Goal: Task Accomplishment & Management: Use online tool/utility

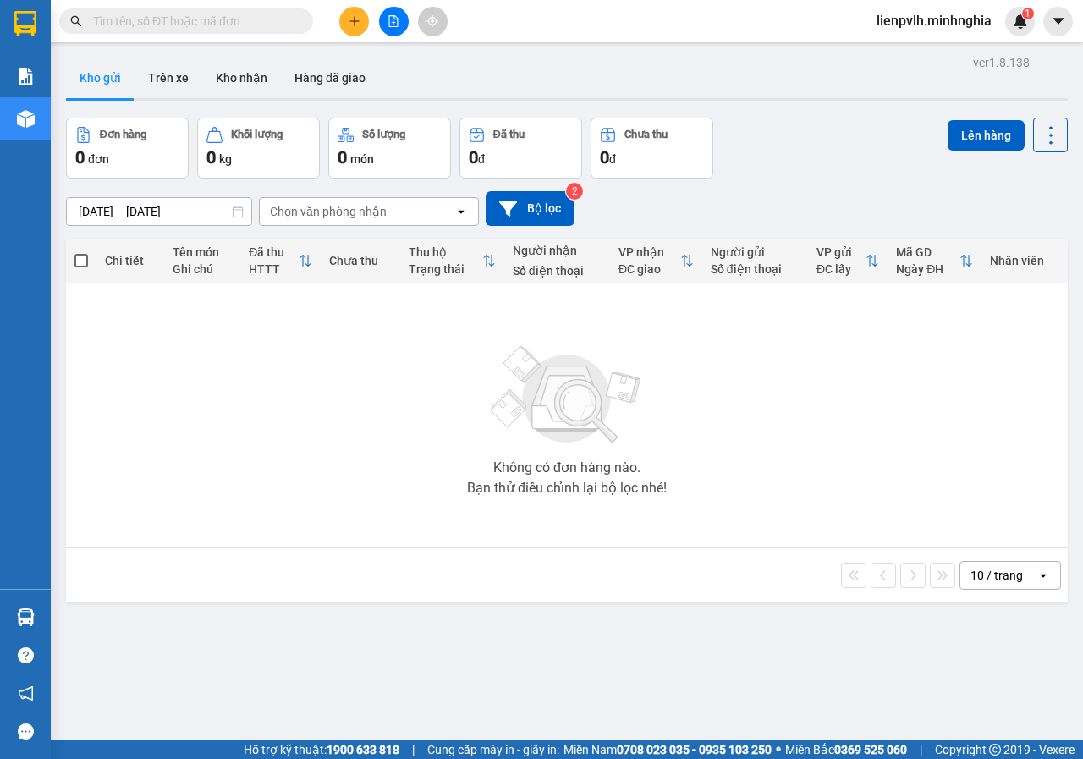
click at [353, 21] on icon "plus" at bounding box center [353, 20] width 9 height 1
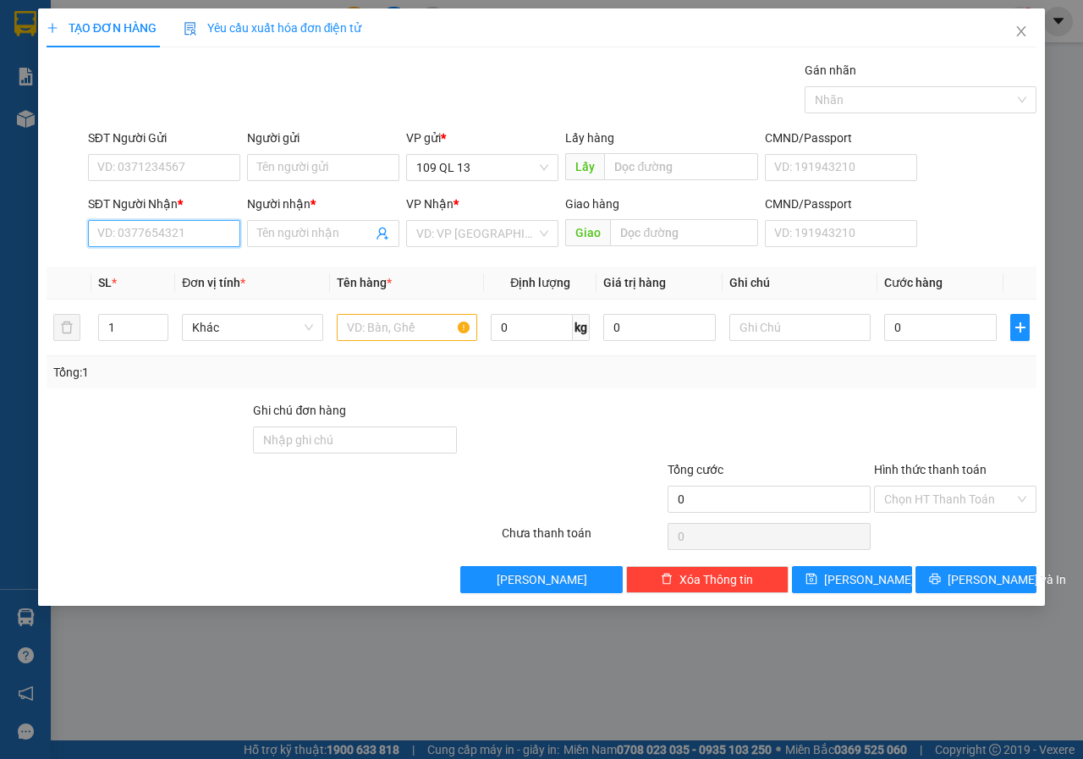
click at [173, 245] on input "SĐT Người Nhận *" at bounding box center [164, 233] width 152 height 27
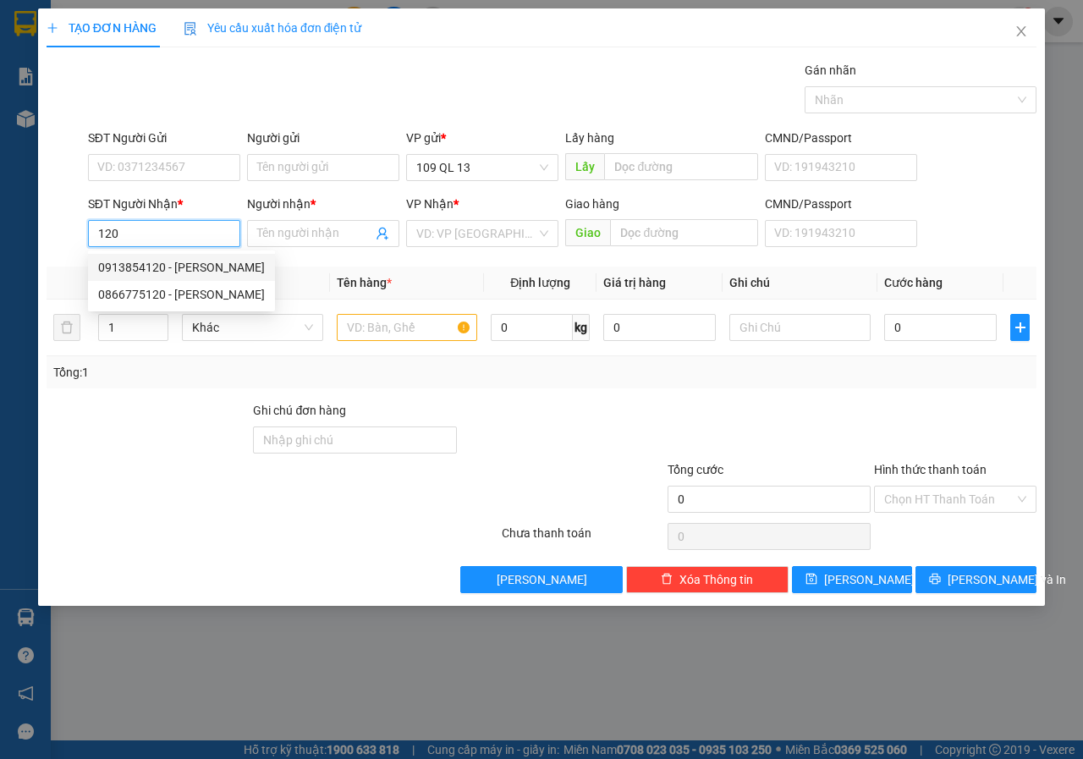
click at [192, 255] on div "0913854120 - [PERSON_NAME]" at bounding box center [181, 267] width 187 height 27
type input "0913854120"
type input "HIỀN"
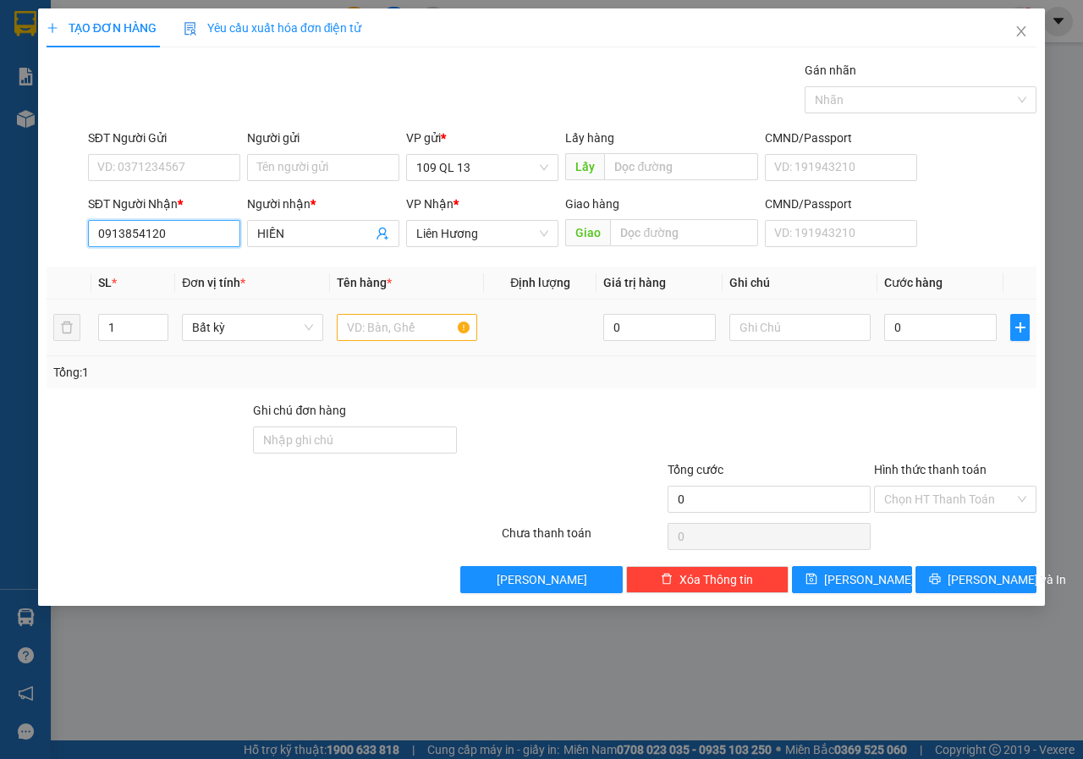
type input "0913854120"
click at [431, 314] on input "text" at bounding box center [407, 327] width 141 height 27
type input "2"
click at [154, 321] on span "up" at bounding box center [159, 323] width 10 height 10
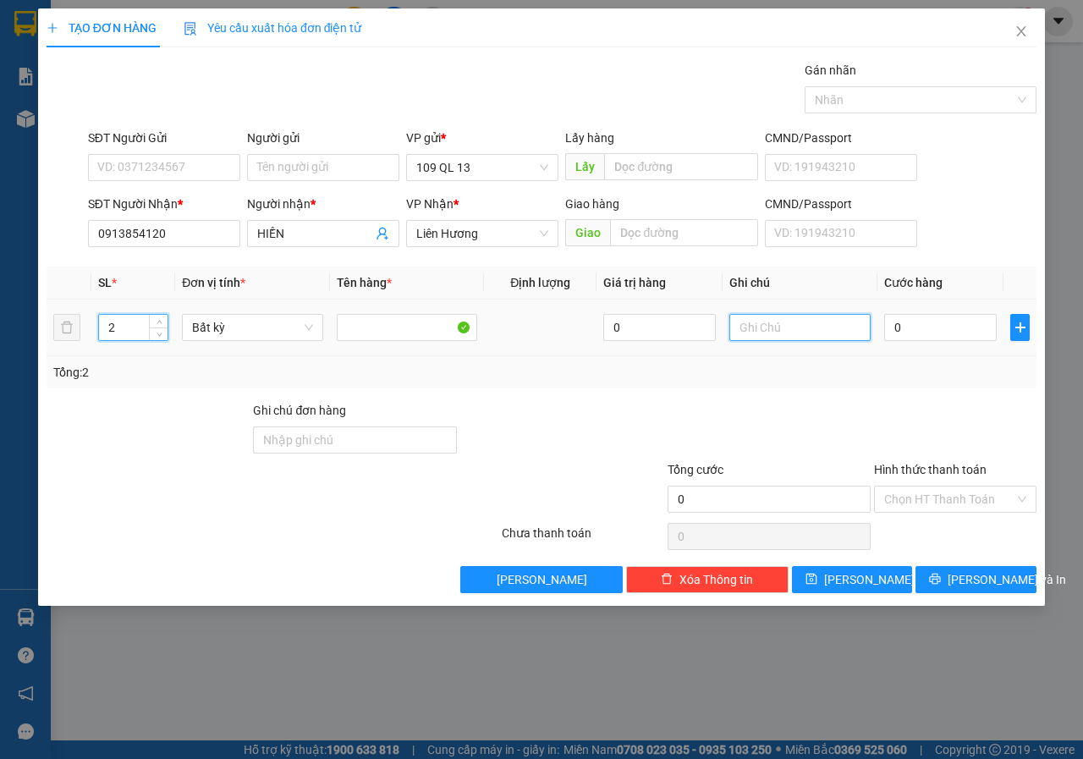
click at [771, 332] on input "text" at bounding box center [799, 327] width 141 height 27
click at [746, 326] on input "2TH XỐP" at bounding box center [799, 327] width 141 height 27
type input "2 TH XỐP"
click at [940, 500] on input "Hình thức thanh toán" at bounding box center [949, 498] width 130 height 25
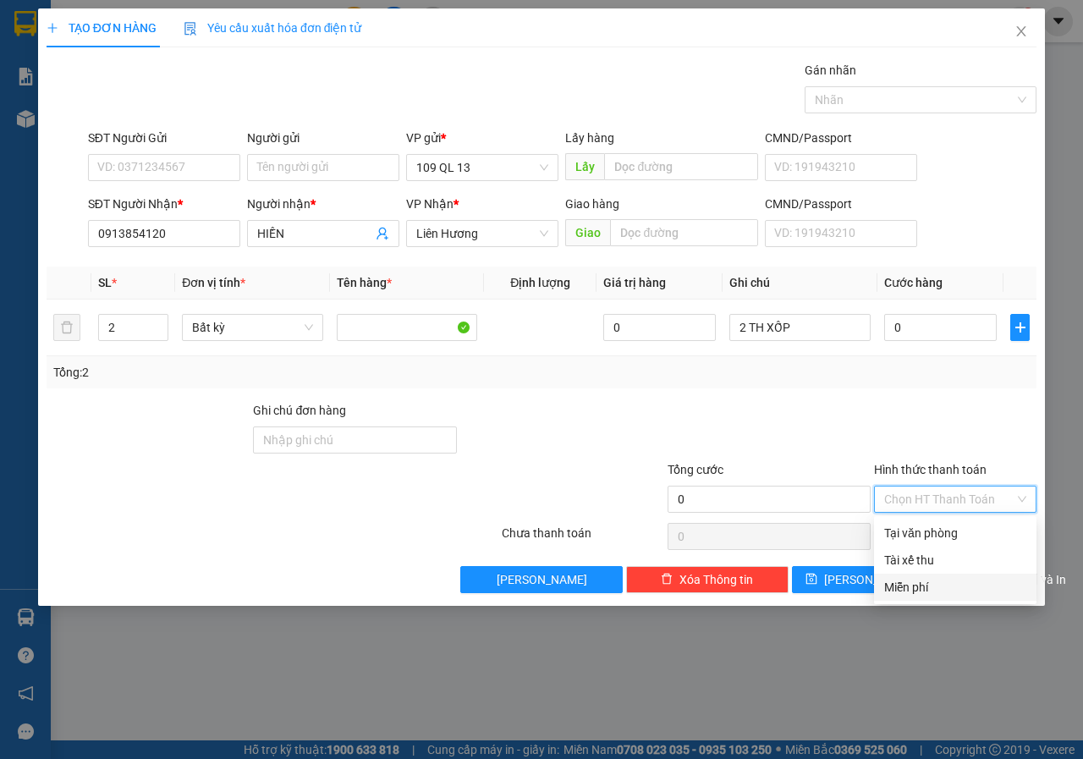
click at [886, 594] on div "Miễn phí" at bounding box center [955, 587] width 142 height 19
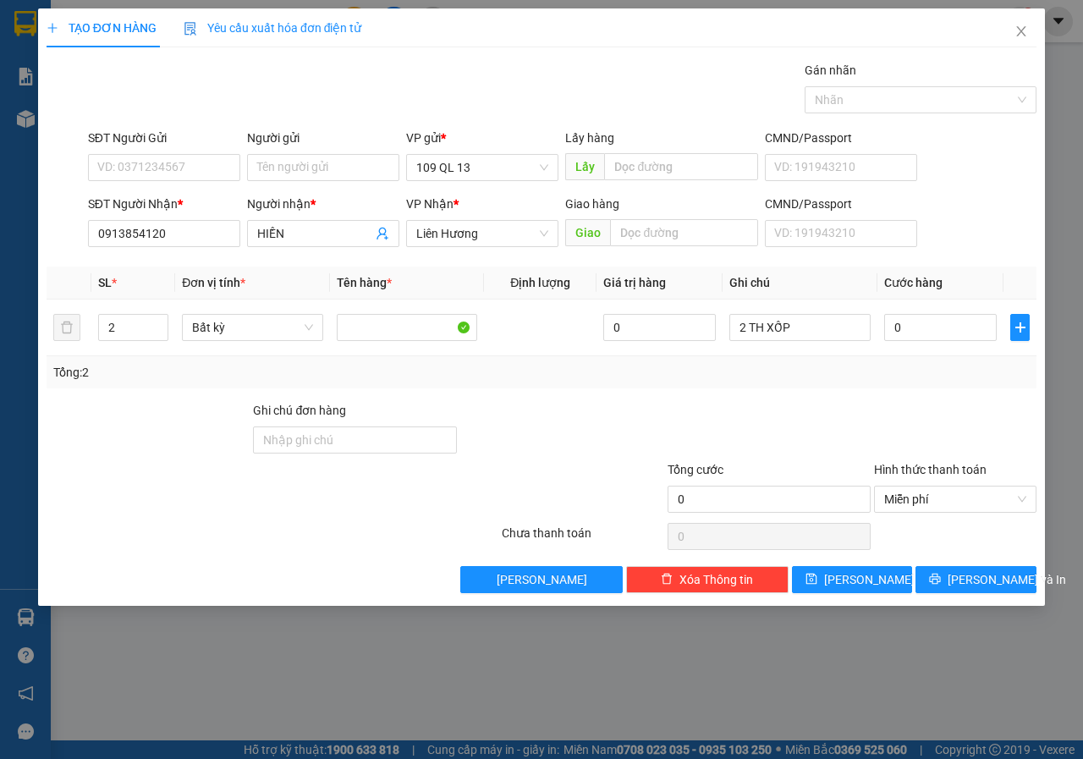
click at [994, 601] on div "TẠO ĐƠN HÀNG Yêu cầu xuất [PERSON_NAME] điện tử Transit Pickup Surcharge Ids Tr…" at bounding box center [541, 306] width 1007 height 597
click at [985, 588] on span "[PERSON_NAME] và In" at bounding box center [1006, 579] width 118 height 19
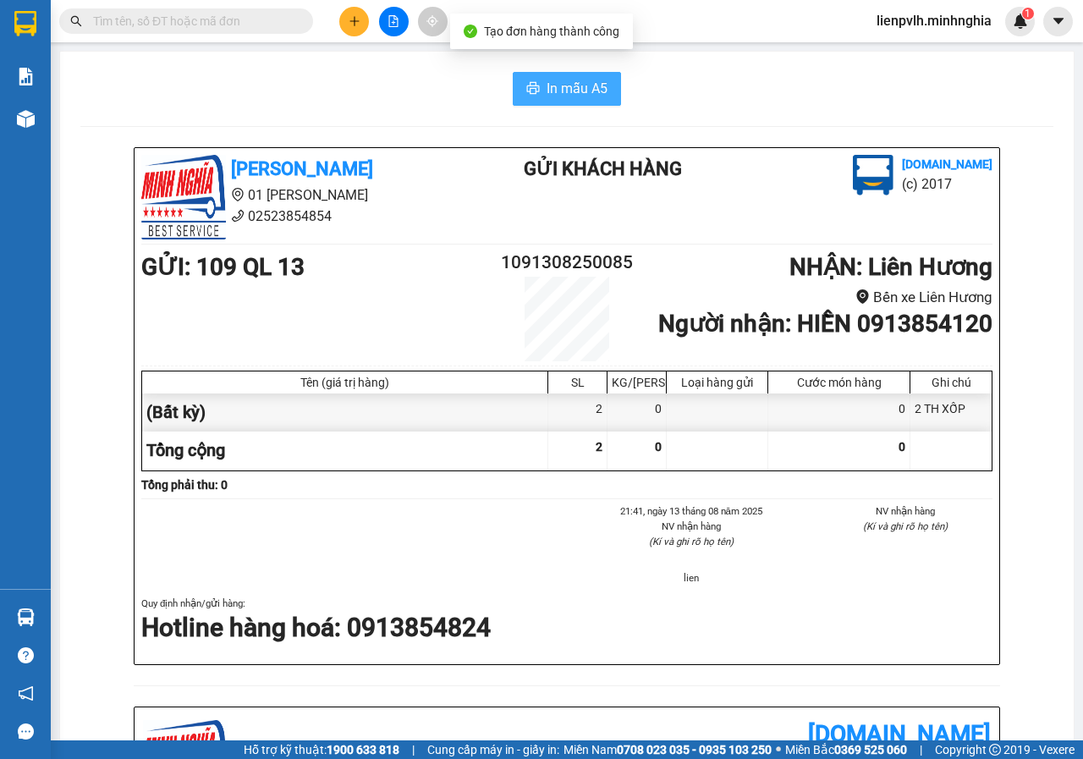
click at [557, 92] on span "In mẫu A5" at bounding box center [576, 88] width 61 height 21
click at [354, 32] on button at bounding box center [354, 22] width 30 height 30
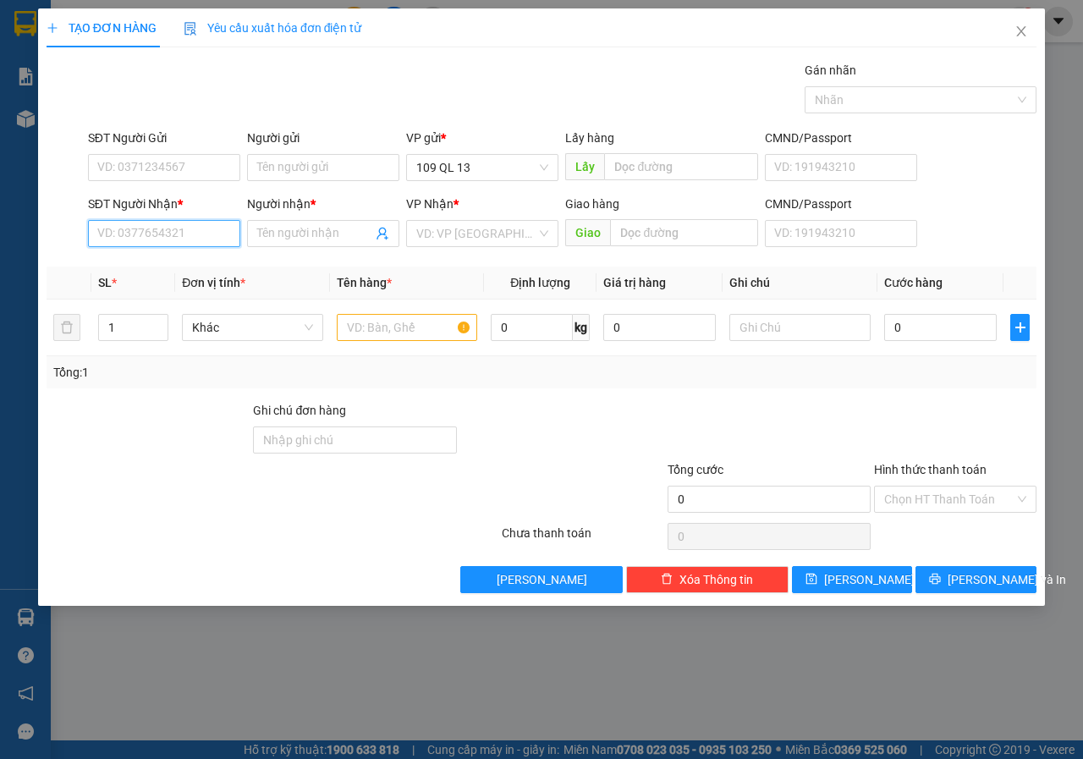
click at [140, 233] on input "SĐT Người Nhận *" at bounding box center [164, 233] width 152 height 27
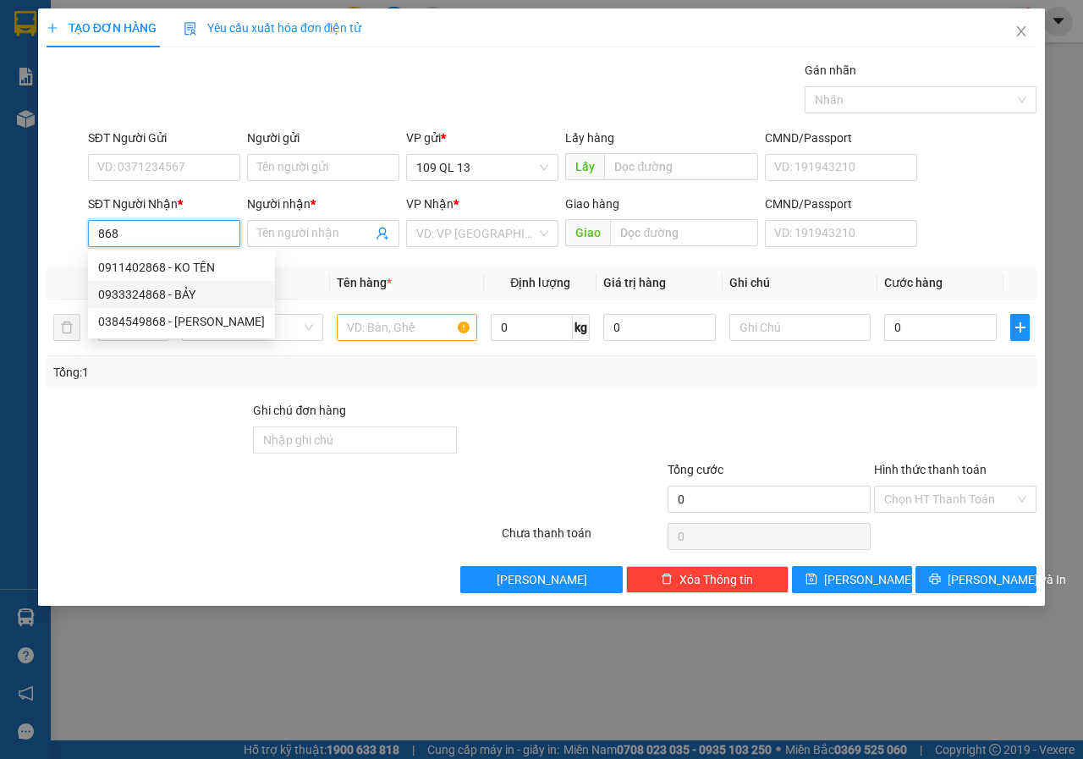
click at [176, 299] on div "0933324868 - BẢY" at bounding box center [181, 294] width 167 height 19
type input "0933324868"
type input "BẢY"
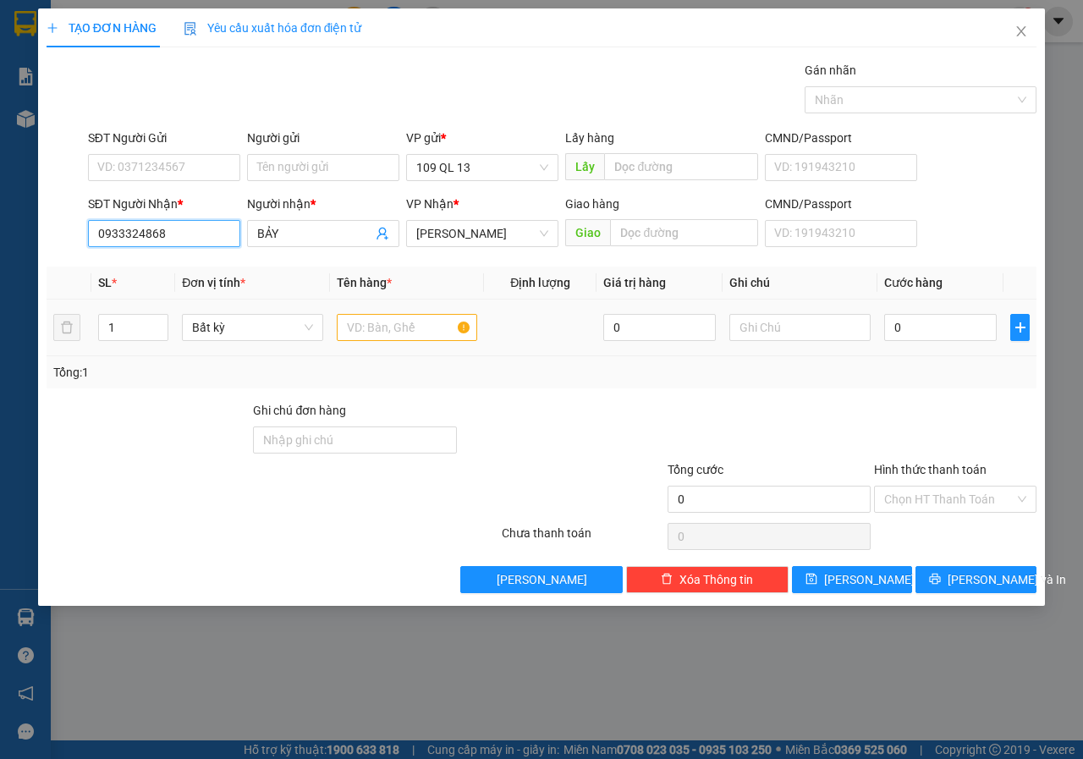
type input "0933324868"
click at [399, 326] on input "text" at bounding box center [407, 327] width 141 height 27
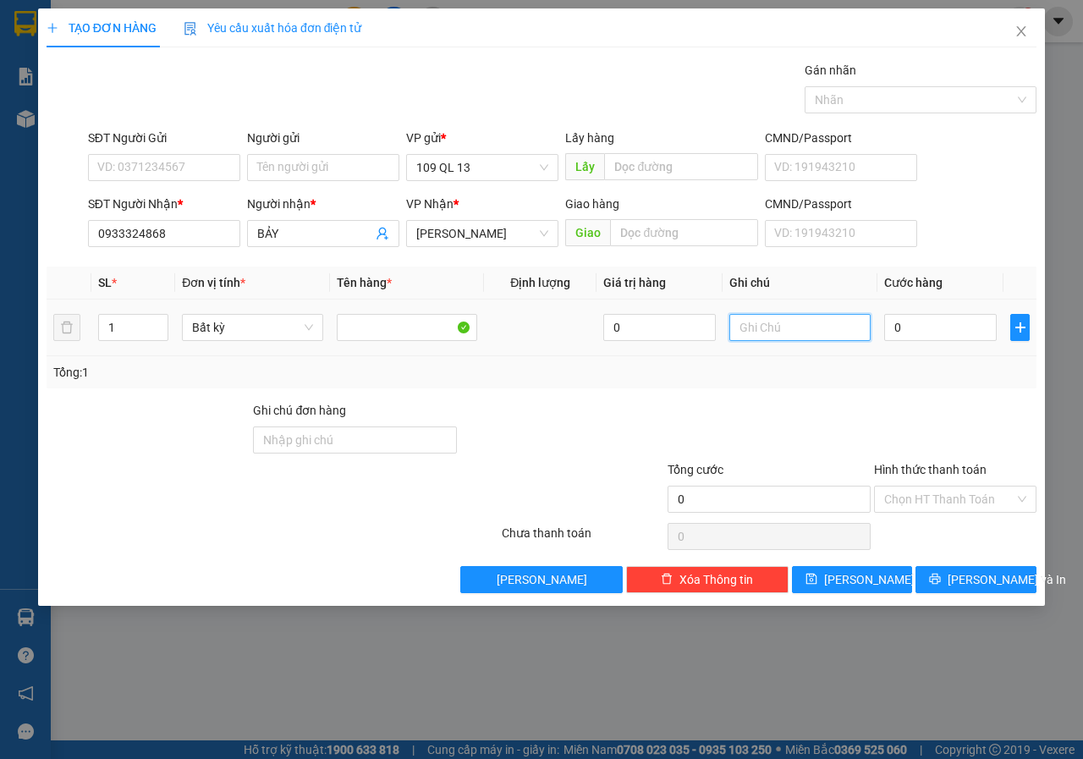
click at [758, 337] on input "text" at bounding box center [799, 327] width 141 height 27
type input "1 TH XỐP"
click at [900, 491] on input "Hình thức thanh toán" at bounding box center [949, 498] width 130 height 25
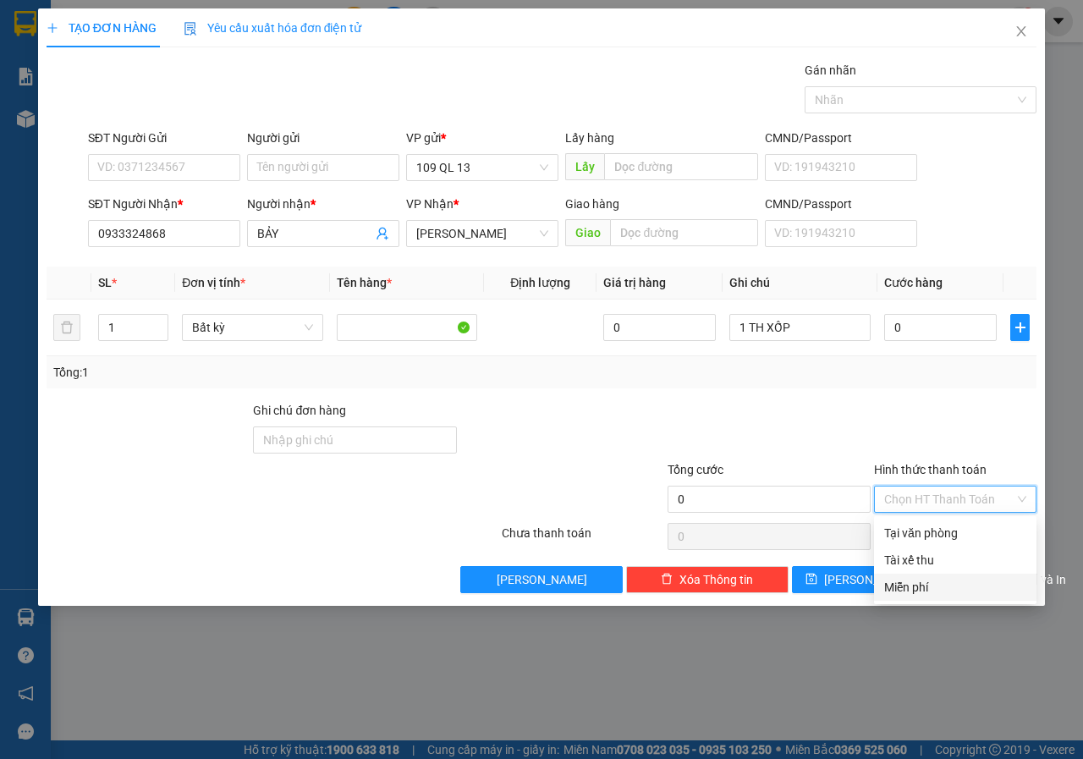
click at [919, 586] on div "Miễn phí" at bounding box center [955, 587] width 142 height 19
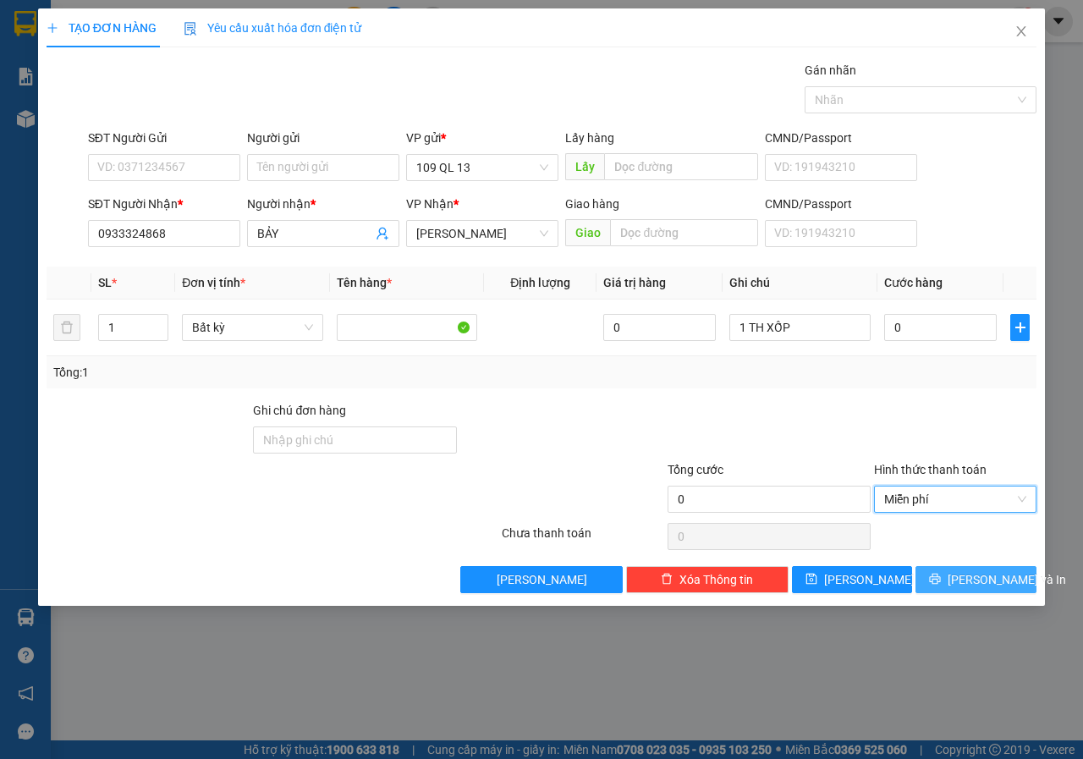
click at [995, 584] on span "[PERSON_NAME] và In" at bounding box center [1006, 579] width 118 height 19
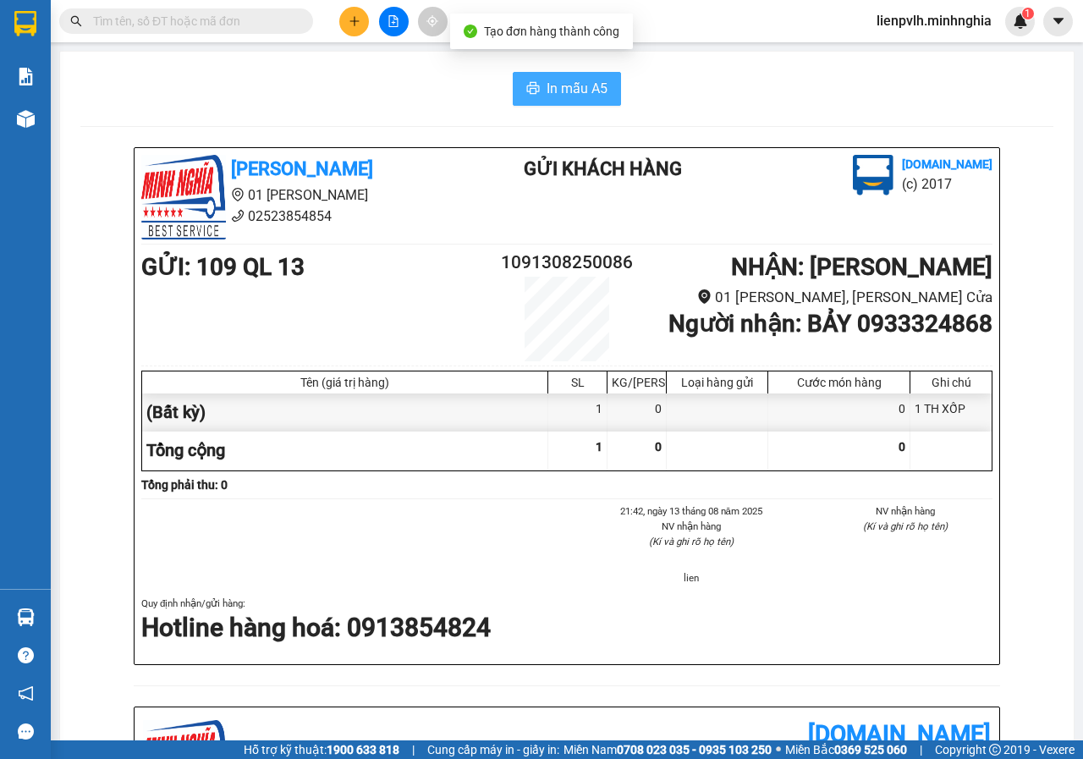
click at [555, 103] on button "In mẫu A5" at bounding box center [567, 89] width 108 height 34
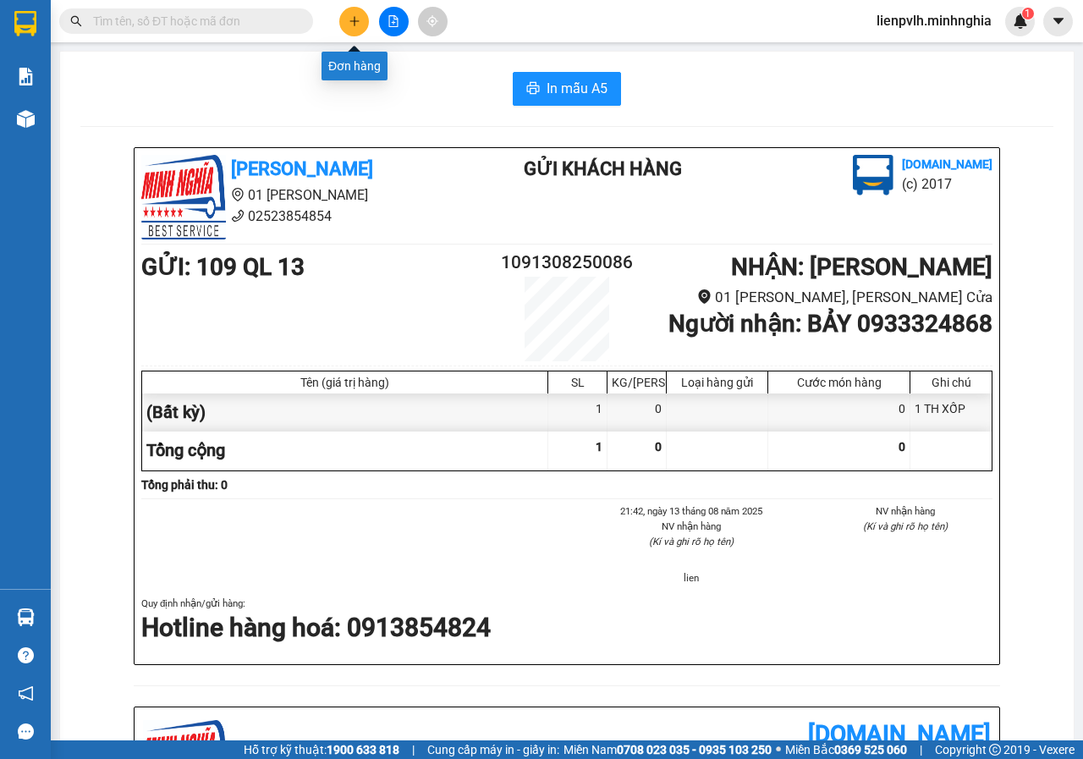
click at [362, 31] on button at bounding box center [354, 22] width 30 height 30
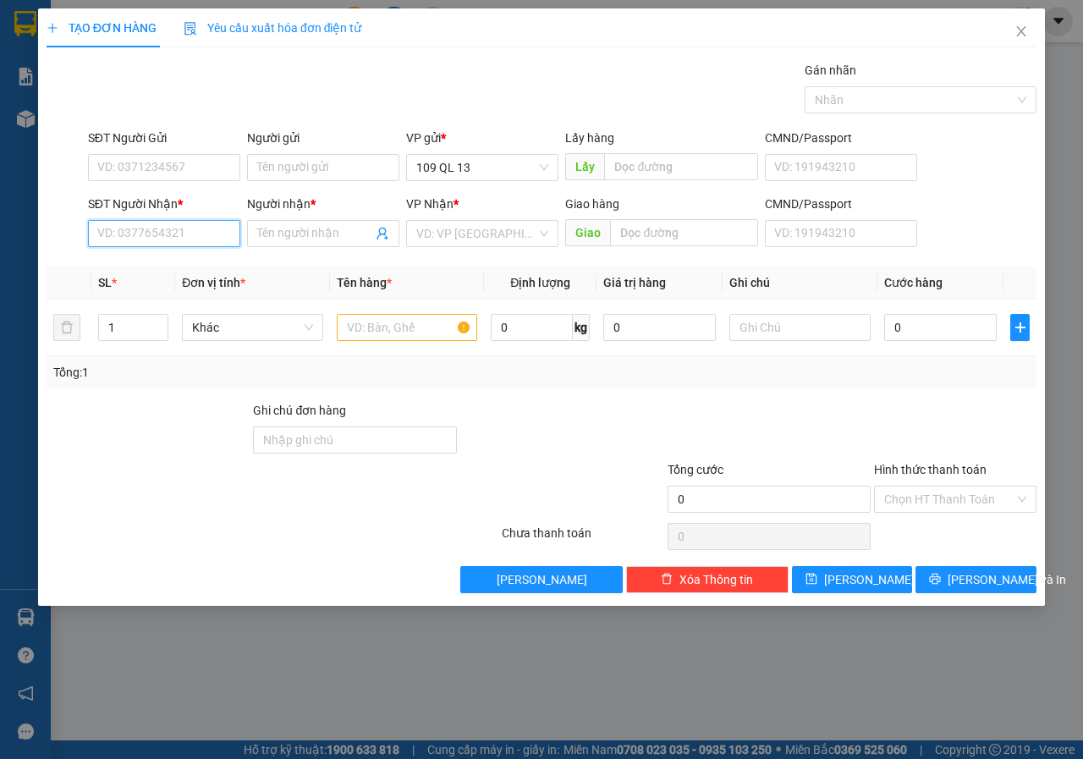
click at [118, 233] on input "SĐT Người Nhận *" at bounding box center [164, 233] width 152 height 27
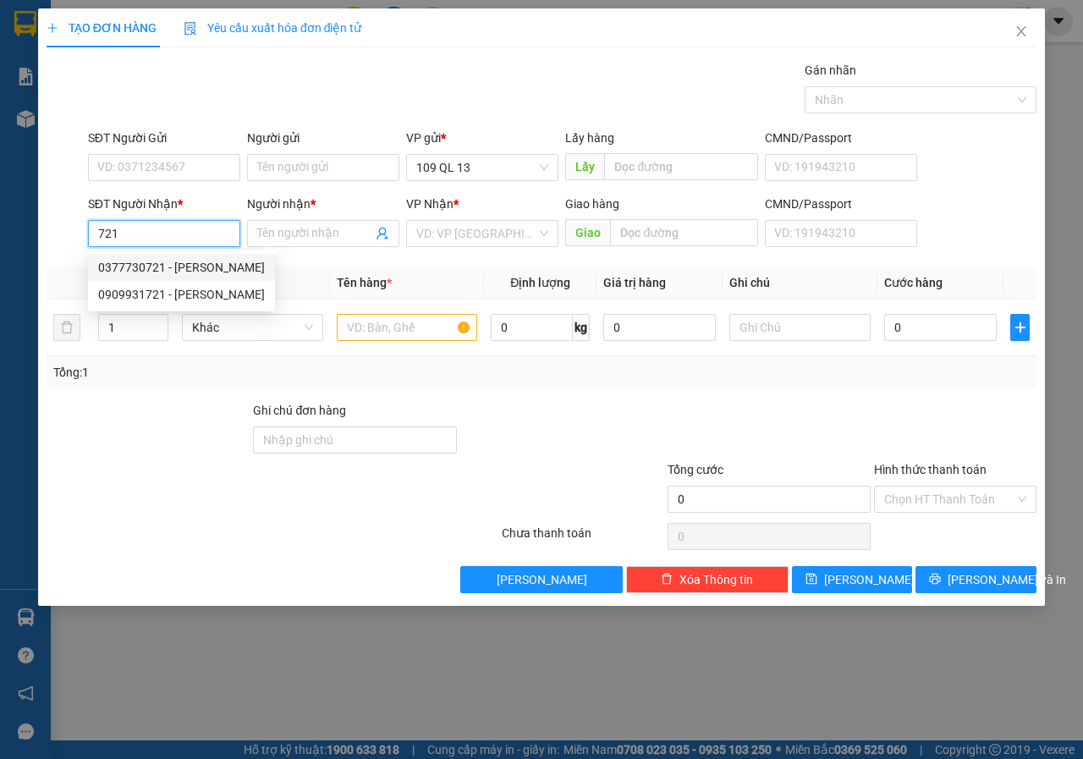
click at [195, 263] on div "0377730721 - [PERSON_NAME]" at bounding box center [181, 267] width 167 height 19
type input "0377730721"
type input "THẢO"
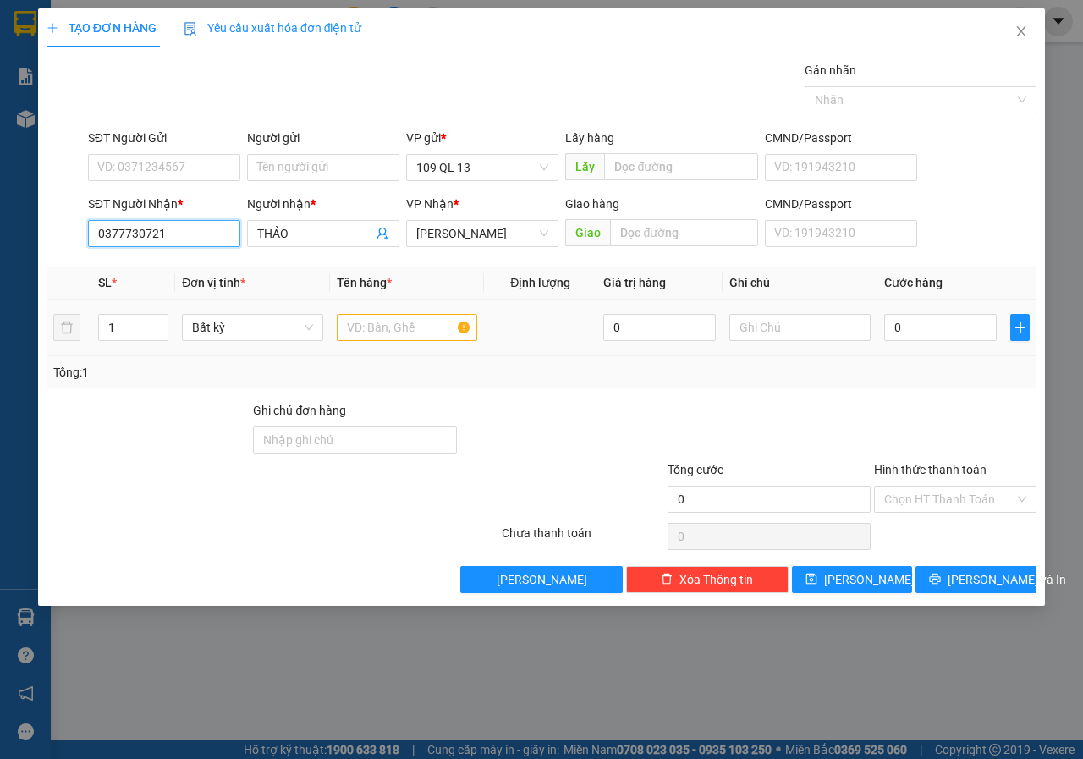
type input "0377730721"
drag, startPoint x: 397, startPoint y: 331, endPoint x: 568, endPoint y: 341, distance: 171.2
click at [398, 331] on input "text" at bounding box center [407, 327] width 141 height 27
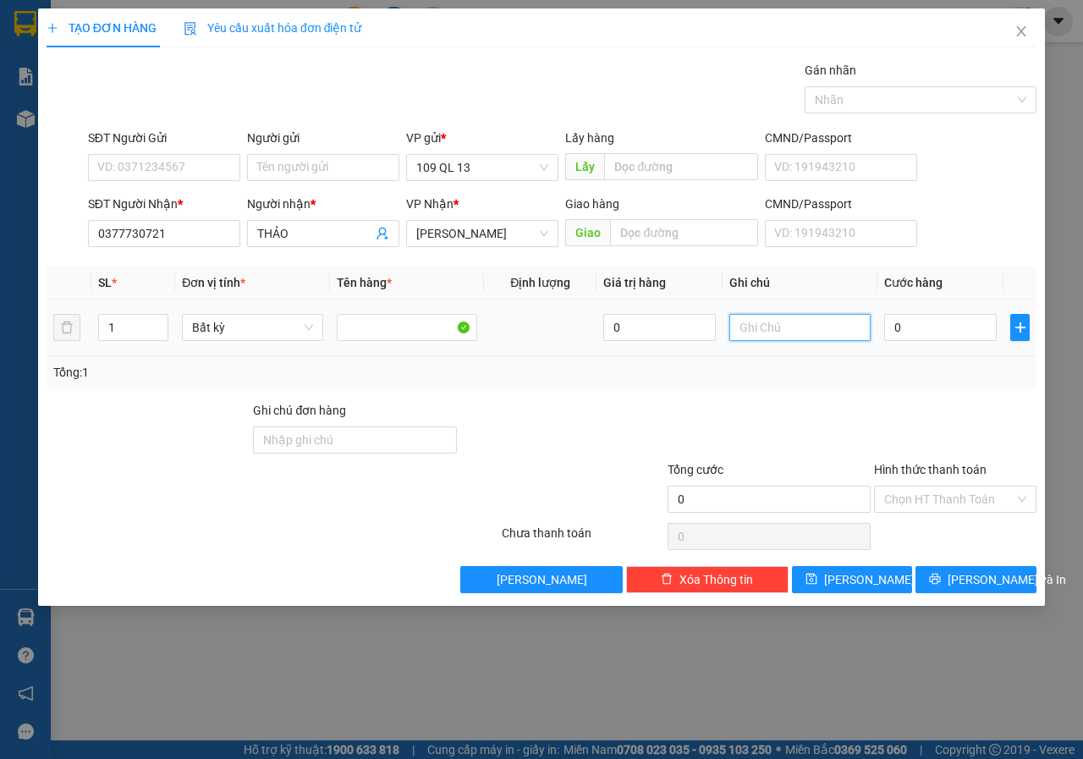
click at [804, 325] on input "text" at bounding box center [799, 327] width 141 height 27
type input "1 TH XỐP"
click at [924, 495] on input "Hình thức thanh toán" at bounding box center [949, 498] width 130 height 25
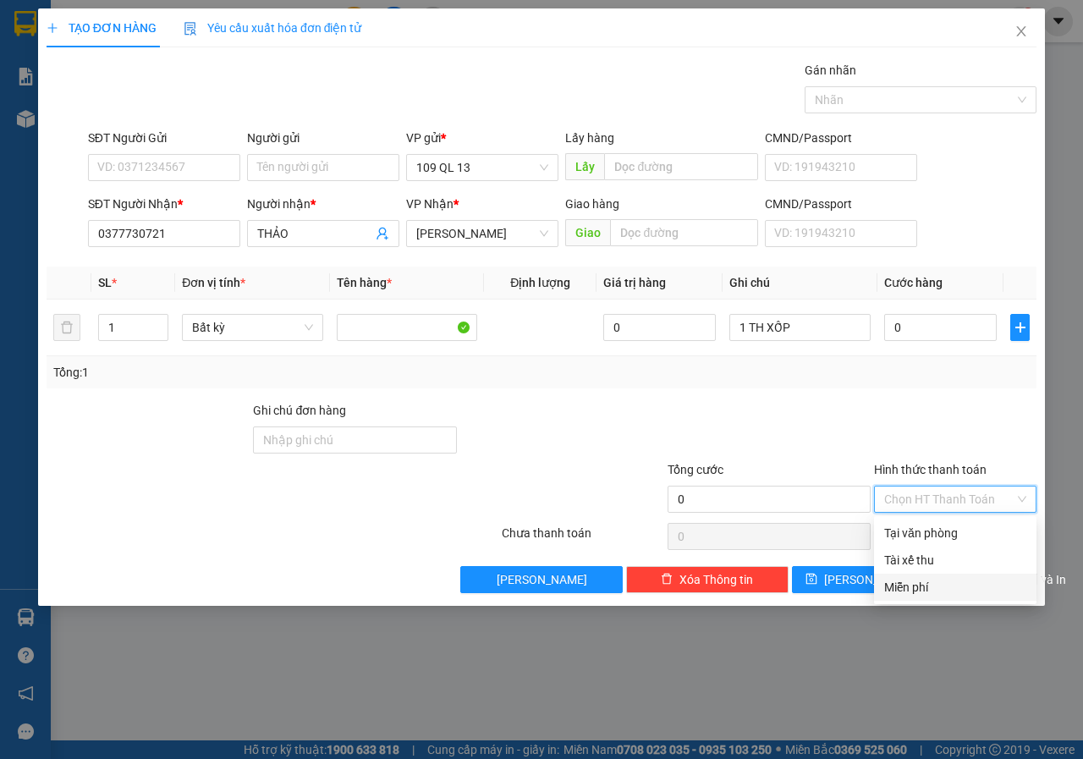
click at [918, 579] on div "Miễn phí" at bounding box center [955, 587] width 142 height 19
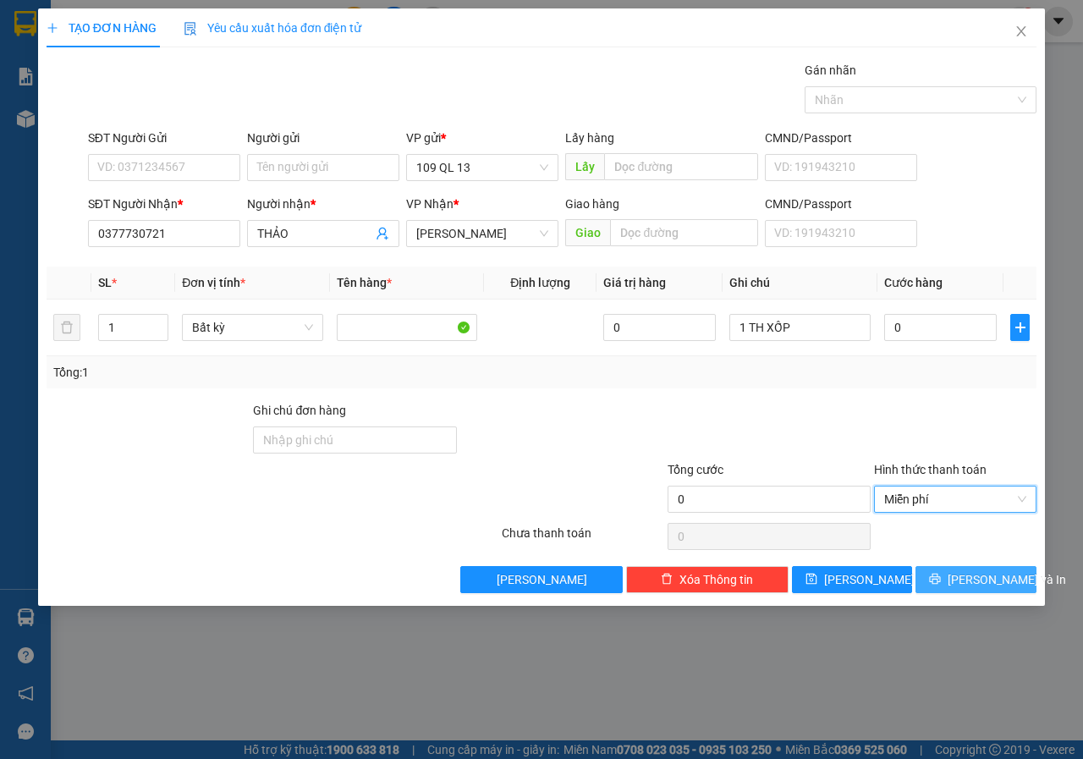
click at [941, 579] on icon "printer" at bounding box center [935, 579] width 12 height 12
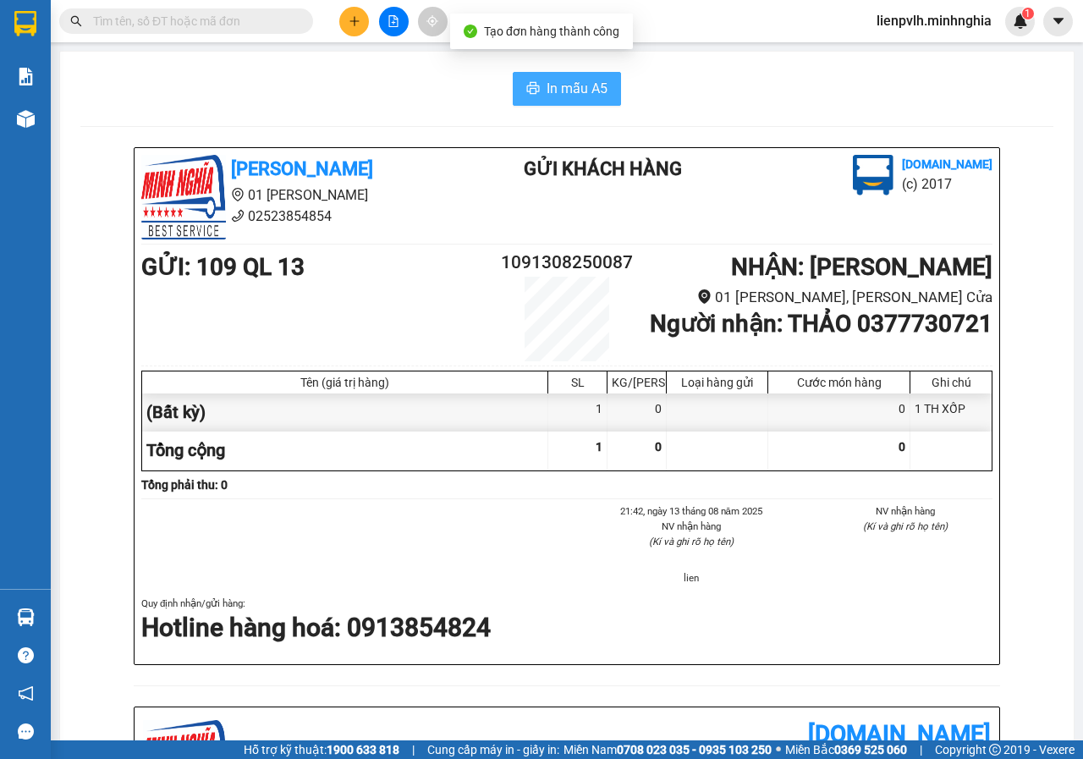
click at [576, 87] on span "In mẫu A5" at bounding box center [576, 88] width 61 height 21
drag, startPoint x: 900, startPoint y: 94, endPoint x: 36, endPoint y: 134, distance: 865.4
click at [36, 135] on div "Kho hàng mới" at bounding box center [25, 118] width 51 height 42
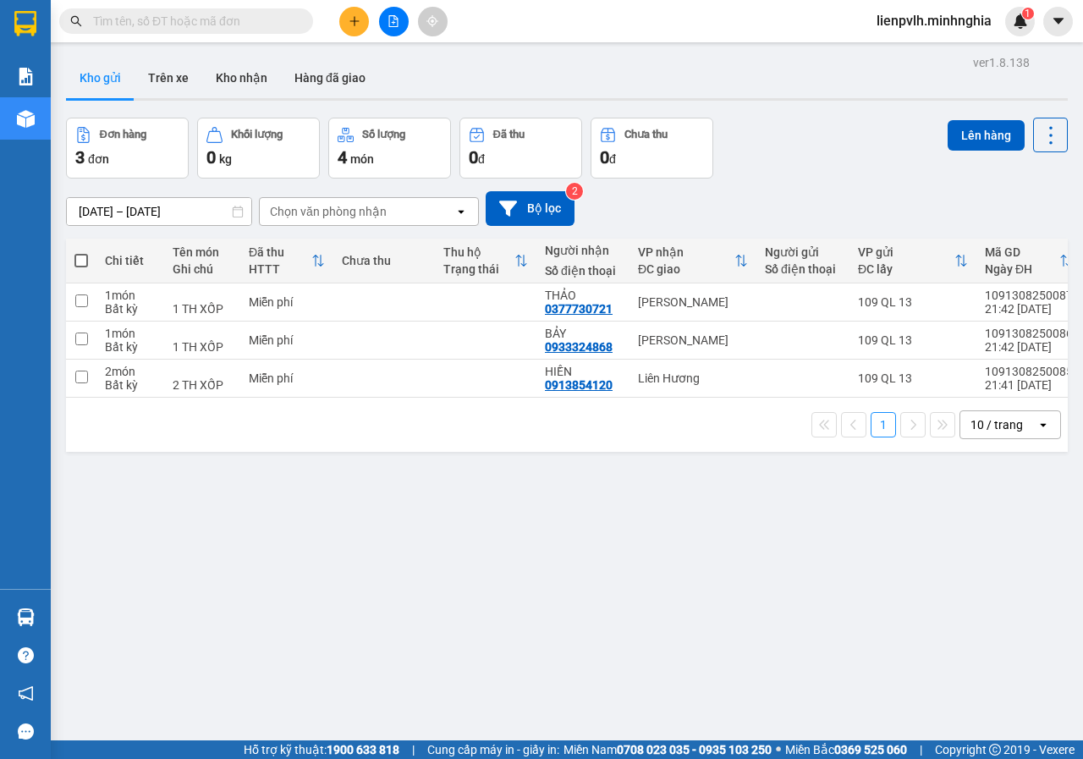
click at [82, 258] on span at bounding box center [81, 261] width 14 height 14
click at [81, 252] on input "checkbox" at bounding box center [81, 252] width 0 height 0
checkbox input "true"
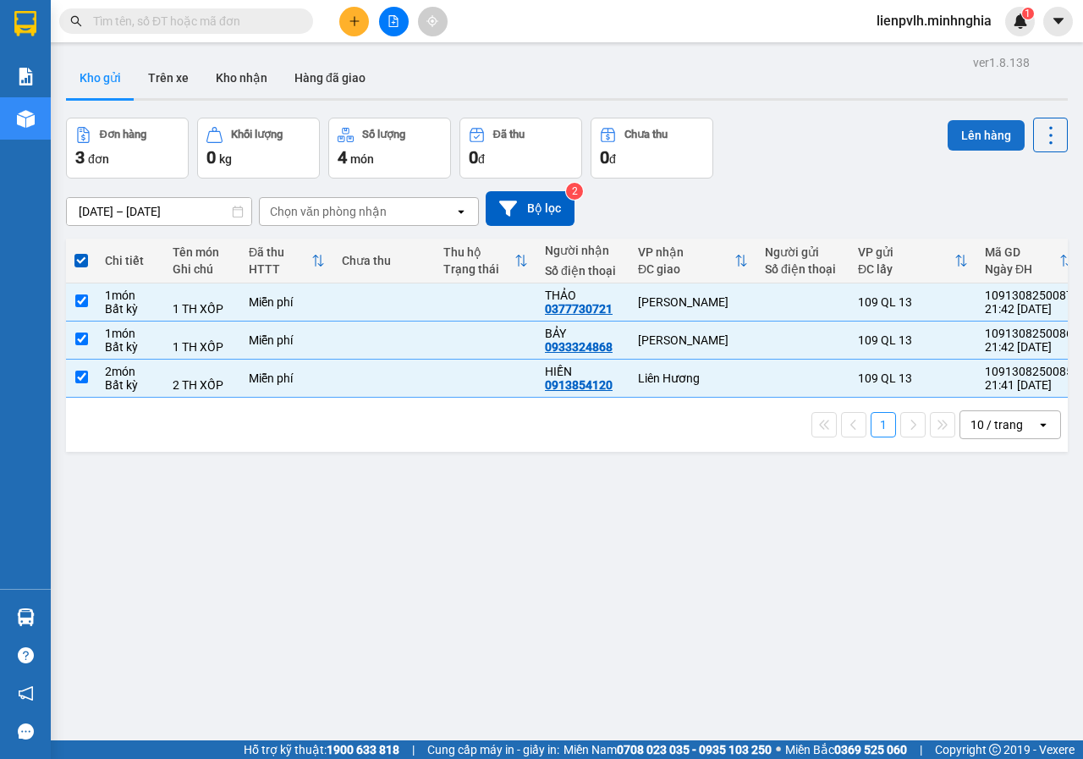
click at [947, 150] on button "Lên hàng" at bounding box center [985, 135] width 77 height 30
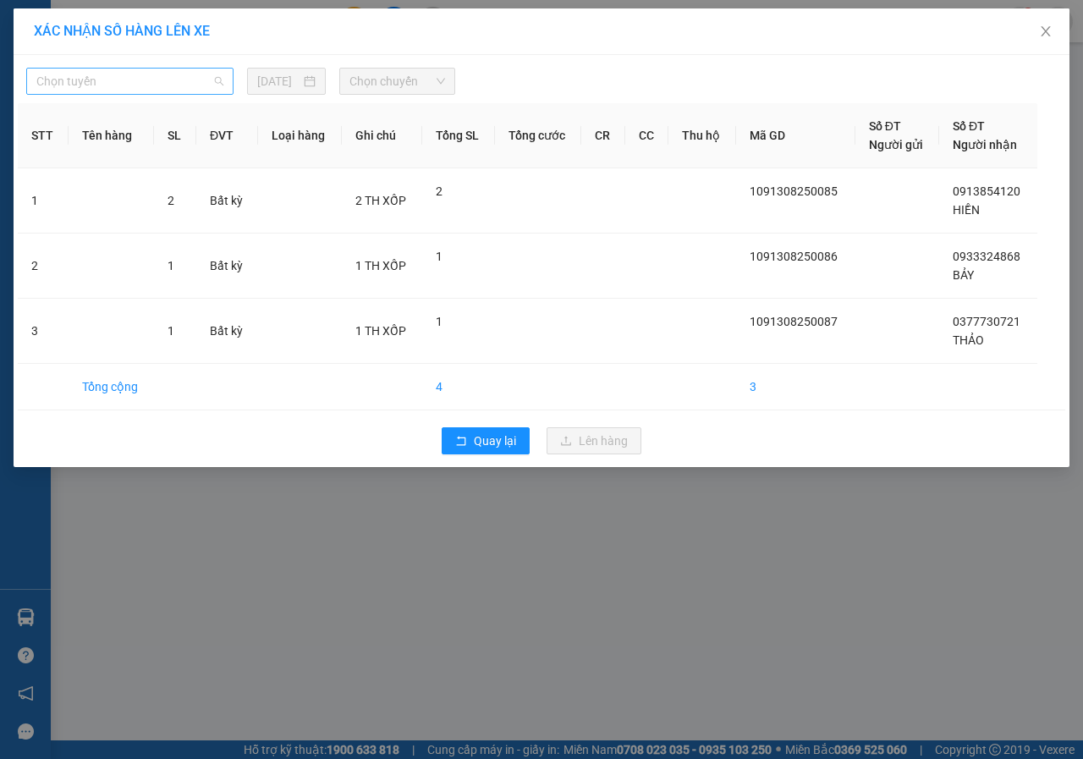
click at [125, 85] on span "Chọn tuyến" at bounding box center [129, 81] width 187 height 25
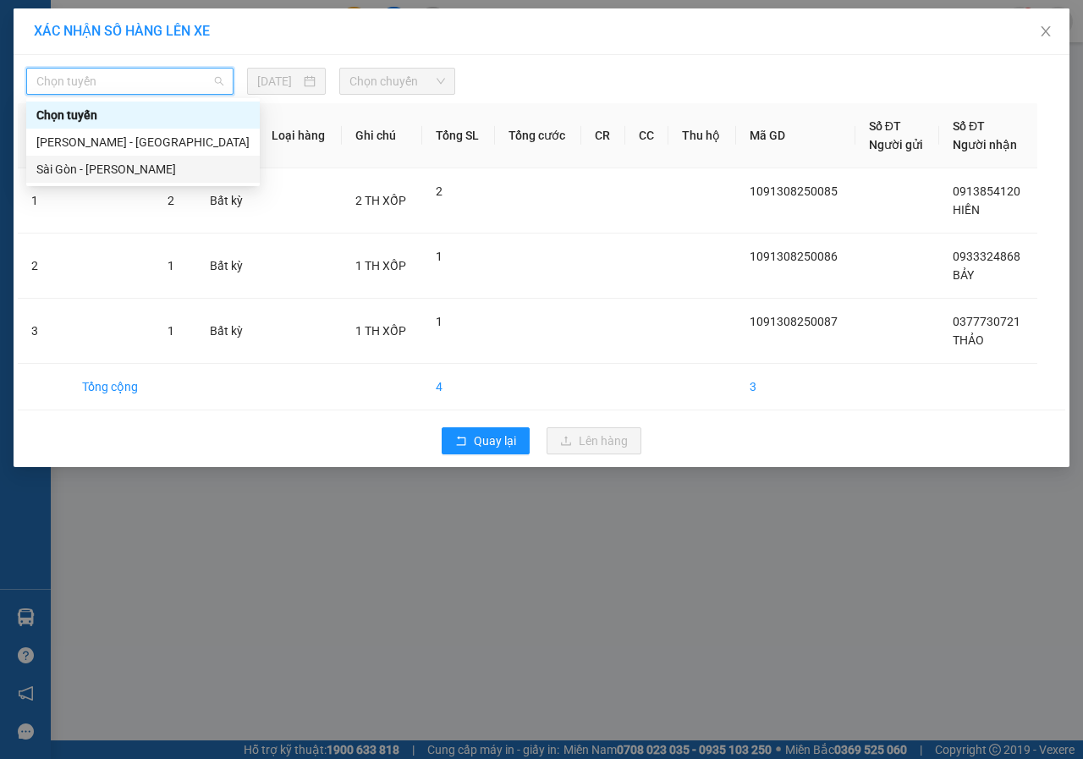
drag, startPoint x: 84, startPoint y: 162, endPoint x: 92, endPoint y: 162, distance: 8.5
click at [84, 162] on div "Sài Gòn - [PERSON_NAME]" at bounding box center [142, 169] width 213 height 19
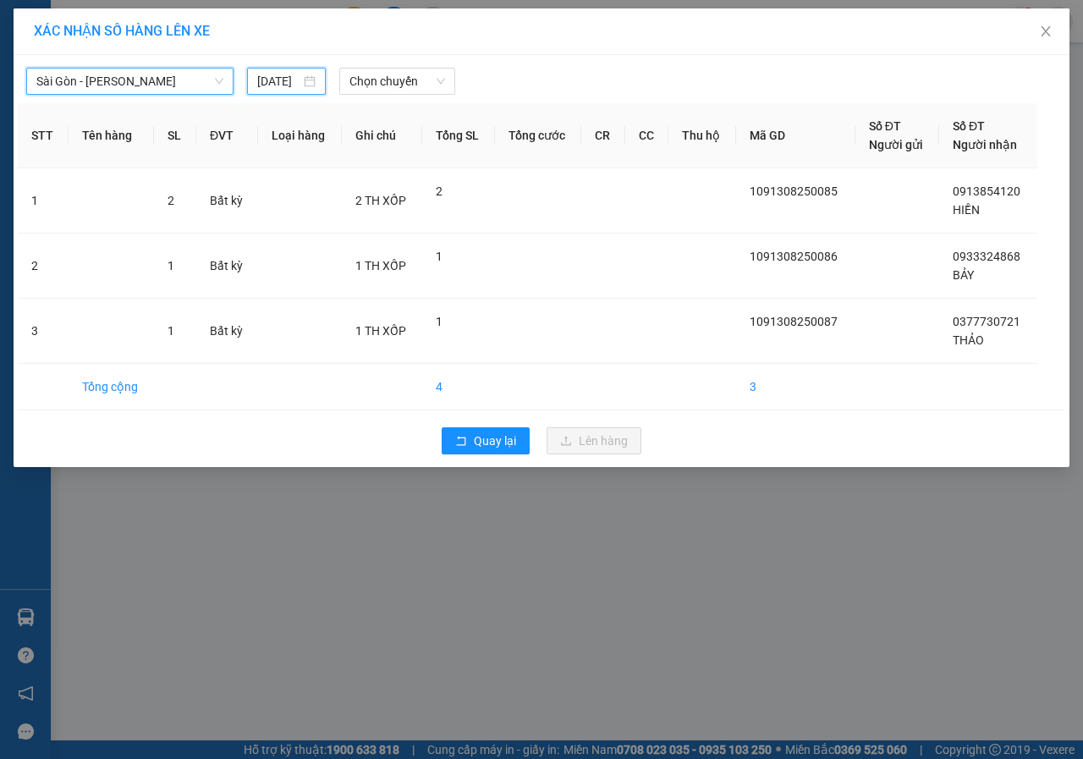
click at [281, 76] on input "[DATE]" at bounding box center [278, 81] width 43 height 19
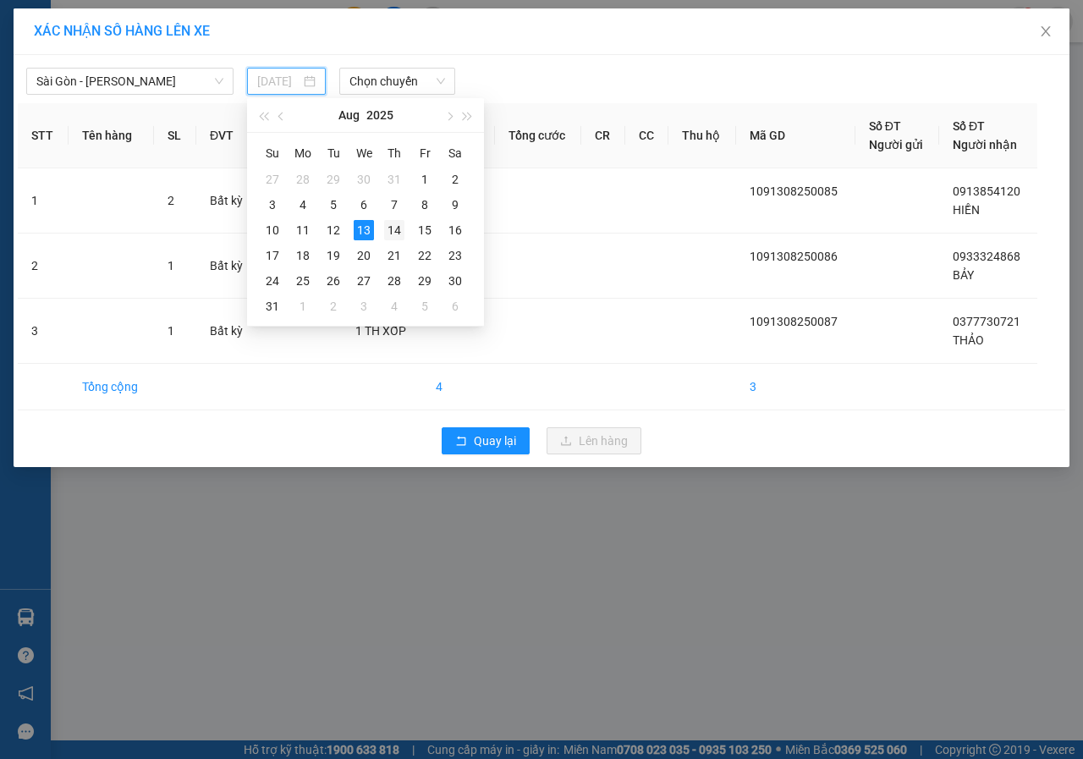
click at [398, 234] on div "14" at bounding box center [394, 230] width 20 height 20
type input "[DATE]"
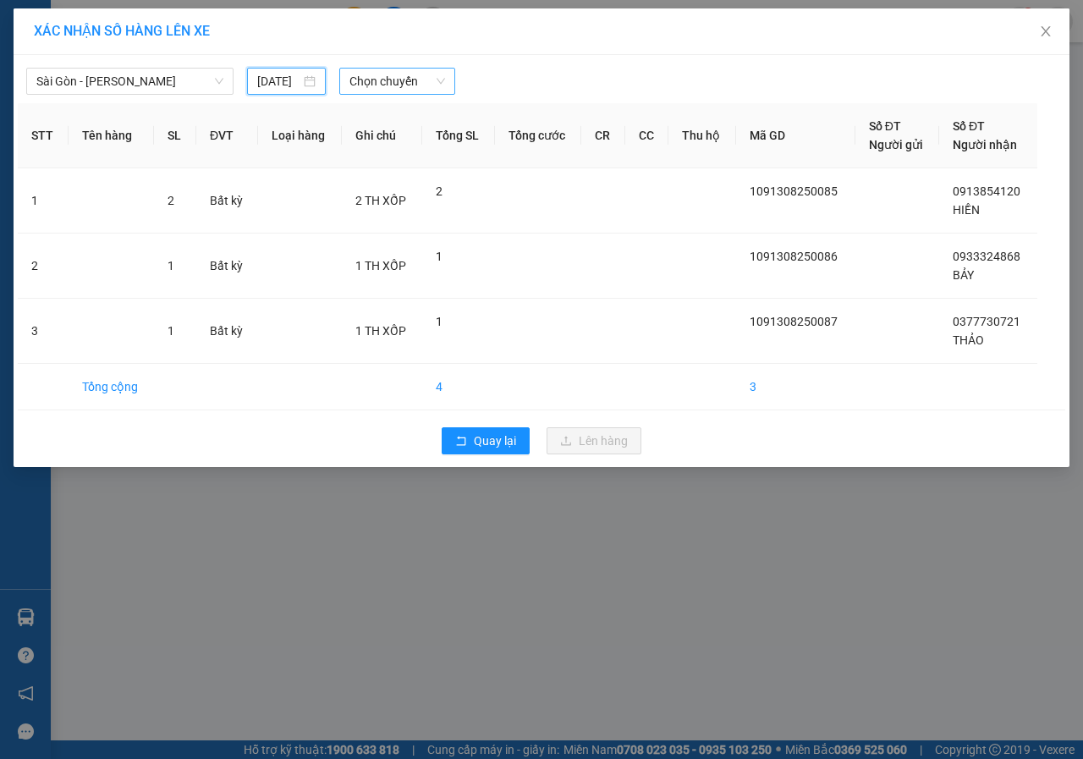
click at [380, 76] on span "Chọn chuyến" at bounding box center [396, 81] width 95 height 25
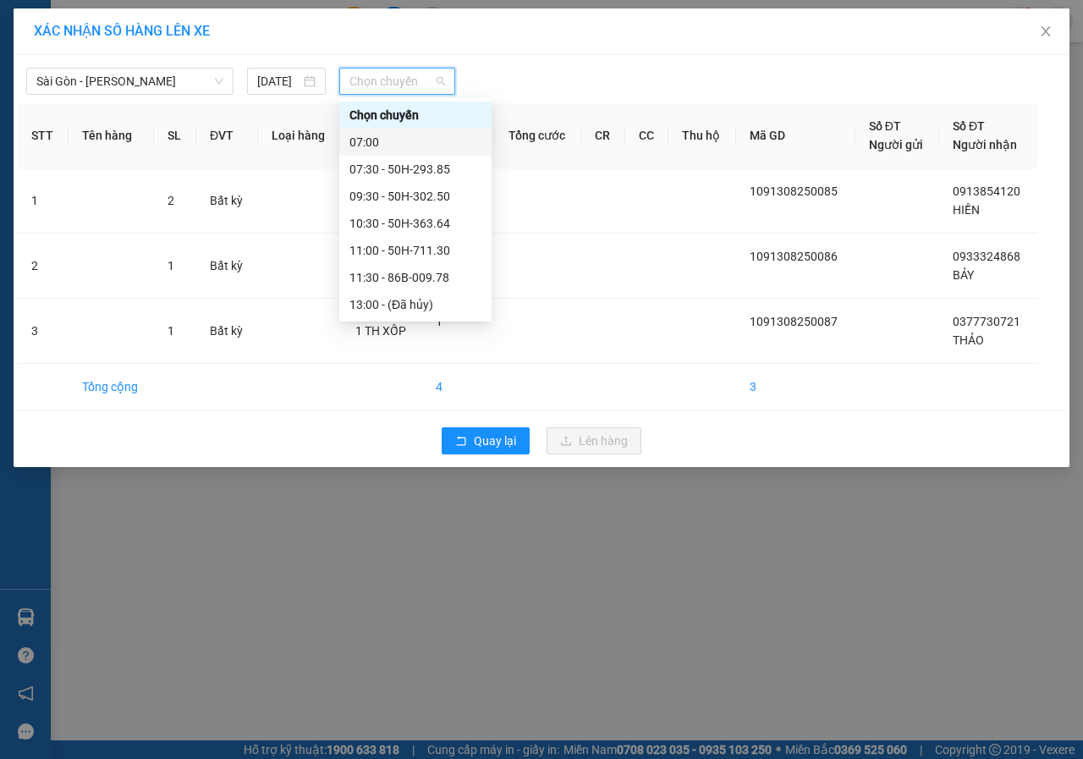
click at [360, 148] on div "07:00" at bounding box center [415, 142] width 132 height 19
